Goal: Use online tool/utility: Use online tool/utility

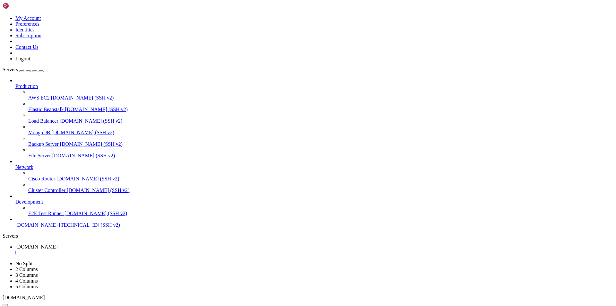
scroll to position [3, 1]
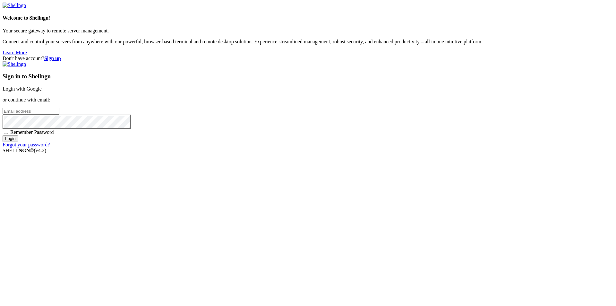
click at [365, 105] on div "Sign in to Shellngn Login with Google or continue with email: Remember Password…" at bounding box center [308, 104] width 611 height 86
click at [42, 91] on link "Login with Google" at bounding box center [22, 88] width 39 height 5
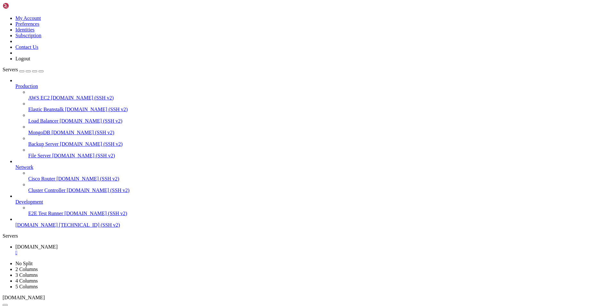
scroll to position [2466, 0]
drag, startPoint x: 80, startPoint y: 625, endPoint x: 45, endPoint y: 597, distance: 45.2
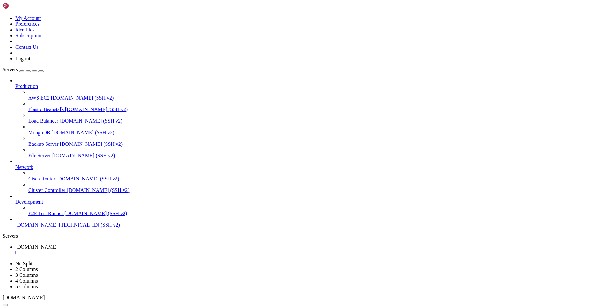
copy div "~# dig TXT [DOMAIN_NAME] @[DOMAIN_NAME] +short "v=spf1 include:[DOMAIN_NAME] -a…"
